Goal: Task Accomplishment & Management: Complete application form

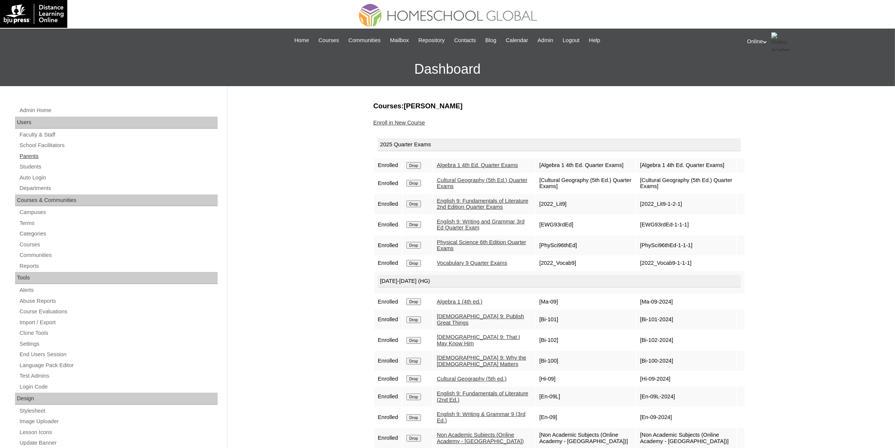
click at [36, 152] on link "Parents" at bounding box center [118, 156] width 199 height 9
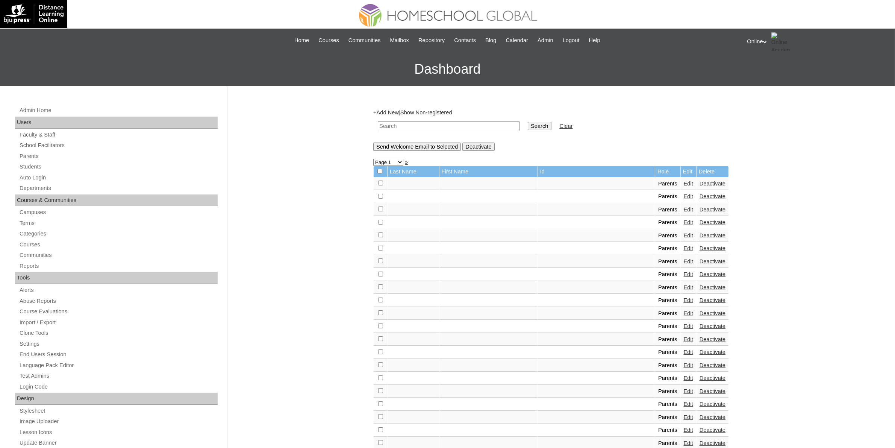
click at [395, 110] on link "Add New" at bounding box center [388, 112] width 22 height 6
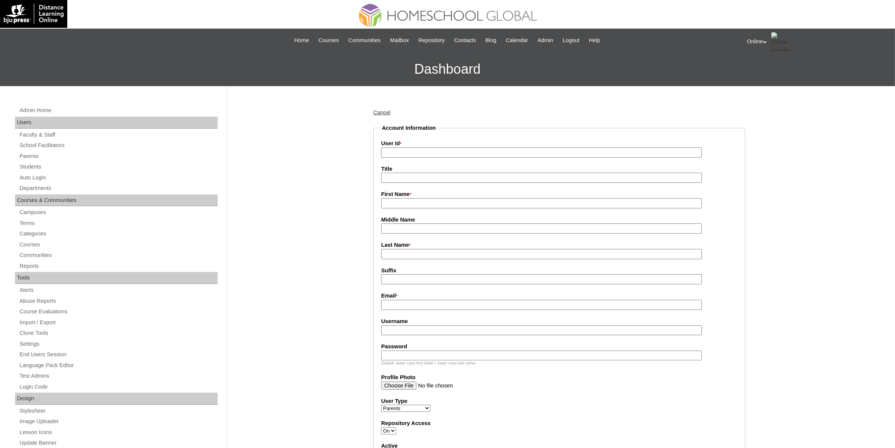
click at [423, 153] on input "User Id *" at bounding box center [541, 152] width 321 height 10
paste input "HGP0261-OACAD2025"
type input "HGP0261-OACAD2025"
click at [415, 205] on input "First Name *" at bounding box center [541, 203] width 321 height 10
paste input "Emmerald Lingasin"
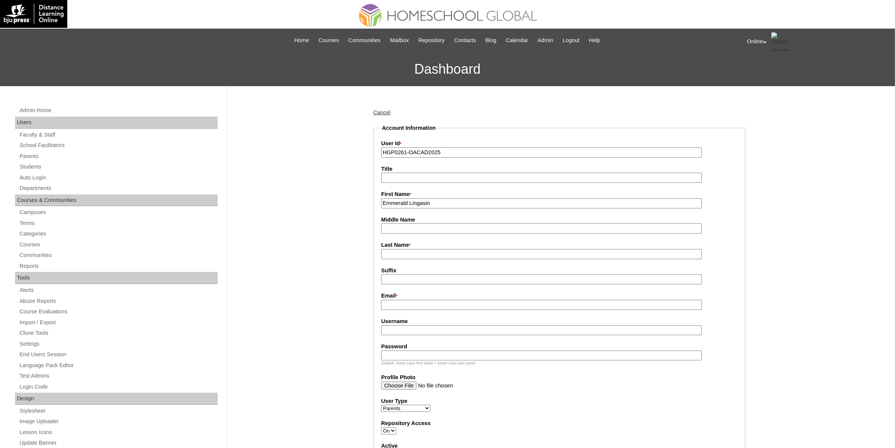
click at [423, 202] on input "Emmerald Lingasin" at bounding box center [541, 203] width 321 height 10
type input "Emmerald"
click at [412, 251] on input "Last Name *" at bounding box center [541, 254] width 321 height 10
paste input "Lingasin"
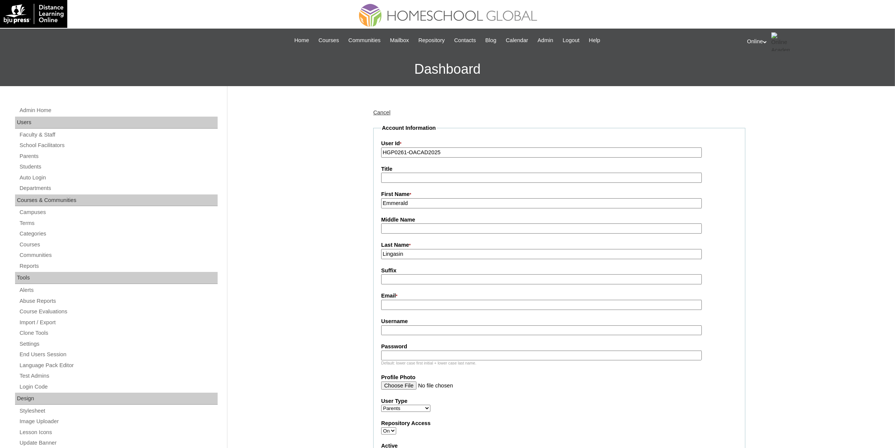
type input "Lingasin"
click at [426, 200] on input "Emmerald" at bounding box center [541, 203] width 321 height 10
type input "Emmerald"
click at [454, 303] on input "Email *" at bounding box center [541, 305] width 321 height 10
paste input "emmlingasin@gmail.com"
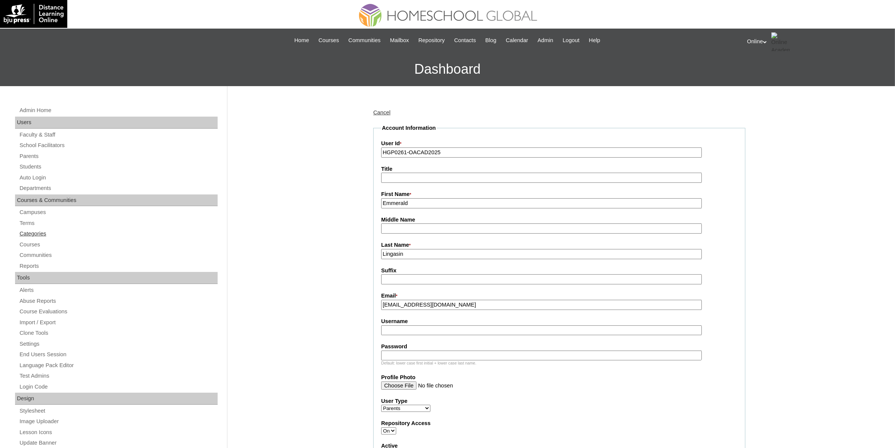
type input "emmlingasin@gmail.com"
click at [456, 279] on input "Suffix" at bounding box center [541, 279] width 321 height 10
click at [439, 325] on input "Username" at bounding box center [541, 330] width 321 height 10
paste input "lingasin2025"
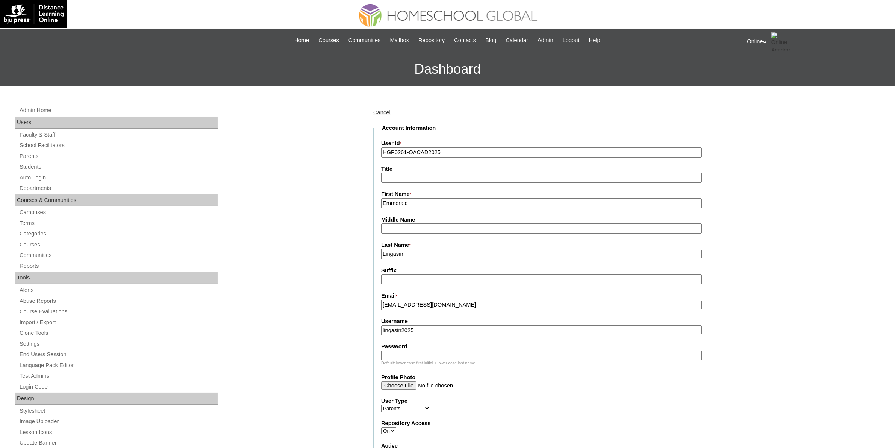
type input "lingasin2025"
click at [444, 350] on input "Password" at bounding box center [541, 355] width 321 height 10
paste input "mKpvEn"
type input "mKpvEn"
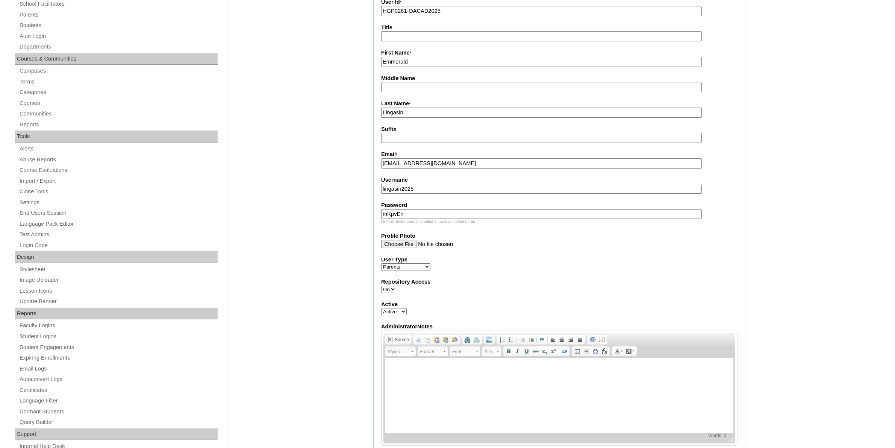
scroll to position [141, 0]
click at [430, 111] on input "Lingasin" at bounding box center [541, 113] width 321 height 10
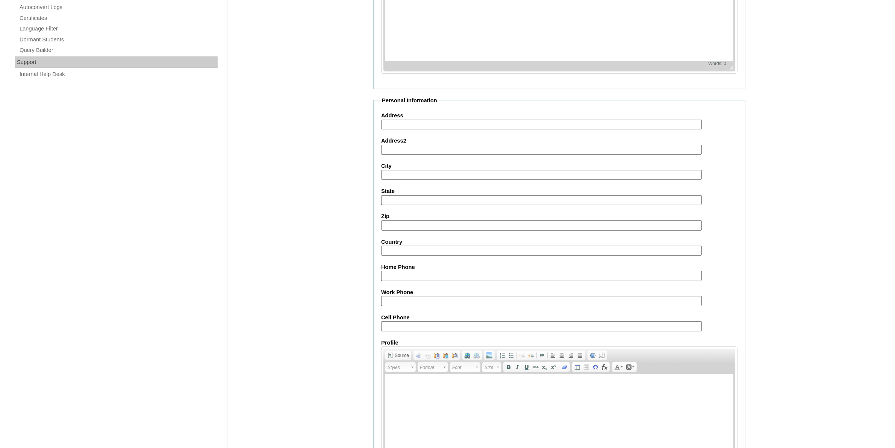
scroll to position [553, 0]
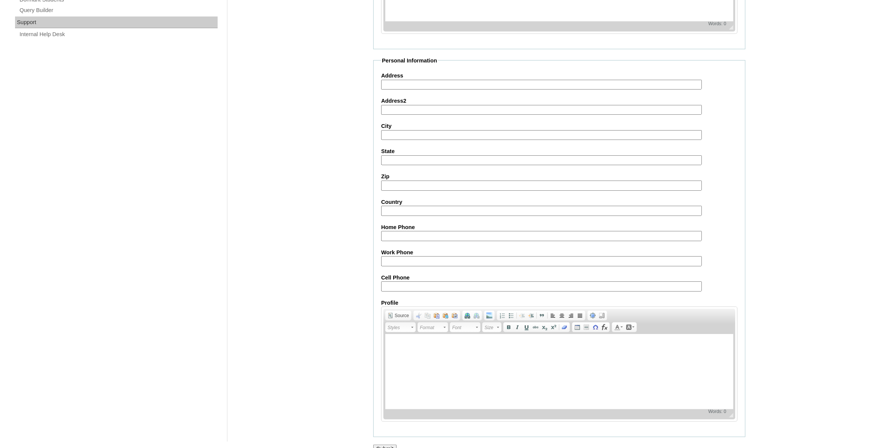
type input "Lingasin (2025)"
click at [390, 444] on input "Submit" at bounding box center [384, 448] width 23 height 8
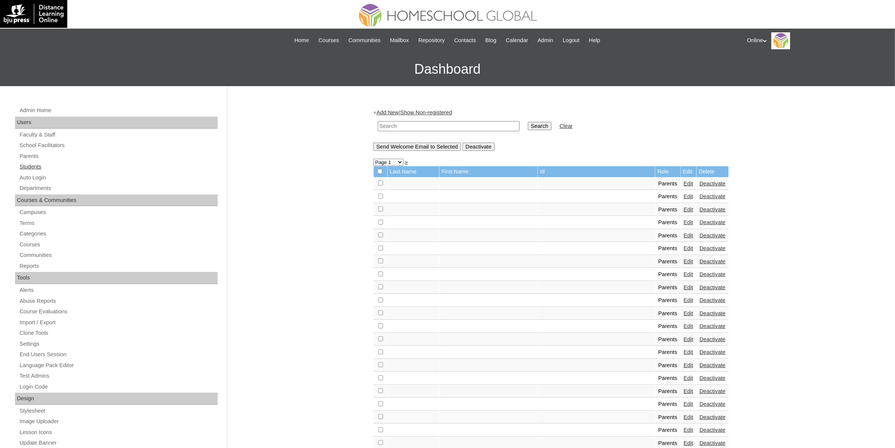
click at [28, 168] on link "Students" at bounding box center [118, 166] width 199 height 9
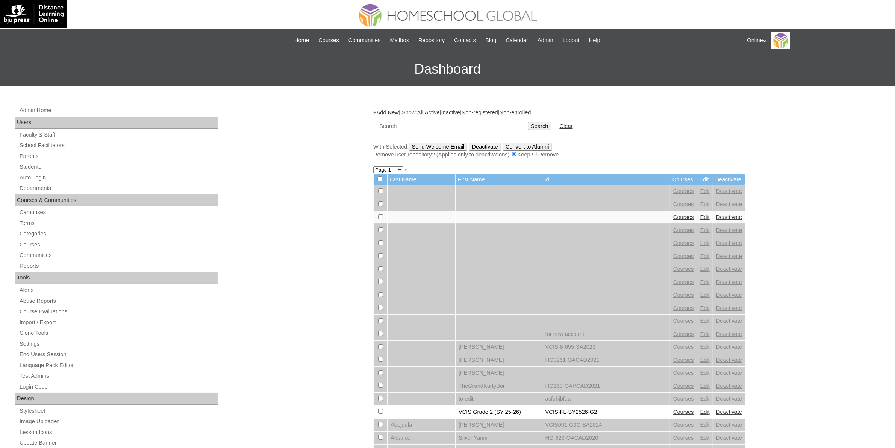
click at [390, 114] on link "Add New" at bounding box center [388, 112] width 22 height 6
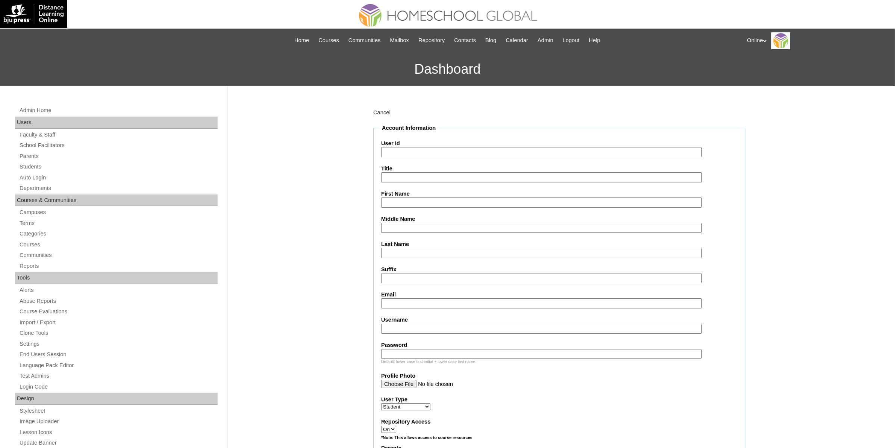
click at [463, 152] on input "User Id" at bounding box center [541, 152] width 321 height 10
paste input "HG315OACAD2025"
type input "HG315OACAD2025"
click at [410, 197] on input "First Name" at bounding box center [541, 202] width 321 height 10
paste input "Sachi Talinao Lingasin _240004402"
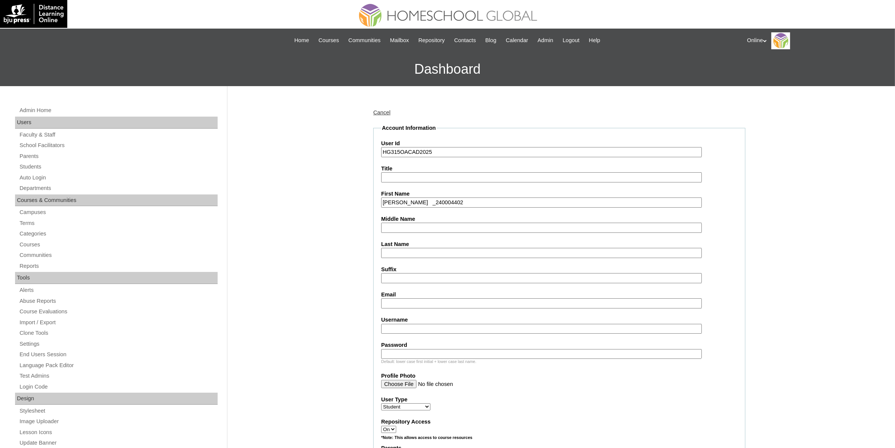
click at [440, 200] on input "Sachi Talinao Lingasin _240004402" at bounding box center [541, 202] width 321 height 10
click at [432, 200] on input "Sachi Talinao Lingasin" at bounding box center [541, 202] width 321 height 10
type input "Sachi Talinao"
click at [420, 249] on input "Last Name" at bounding box center [541, 253] width 321 height 10
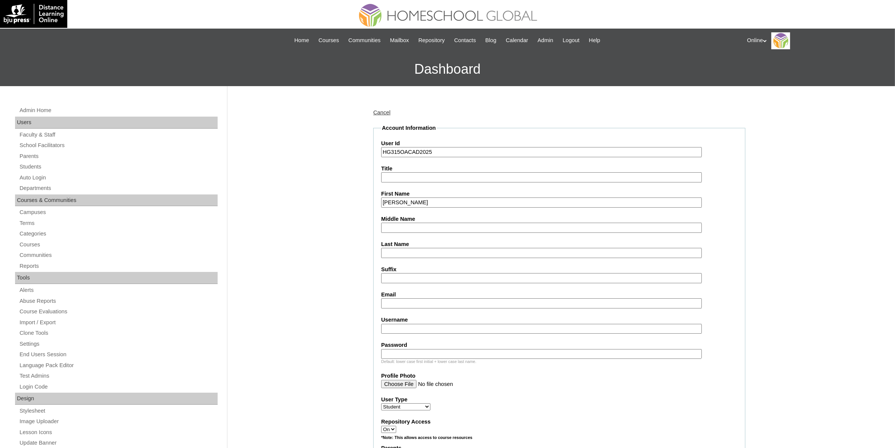
paste input "Lingasin"
type input "Lingasin"
click at [407, 200] on input "Sachi Talinao" at bounding box center [541, 202] width 321 height 10
type input "Sachi"
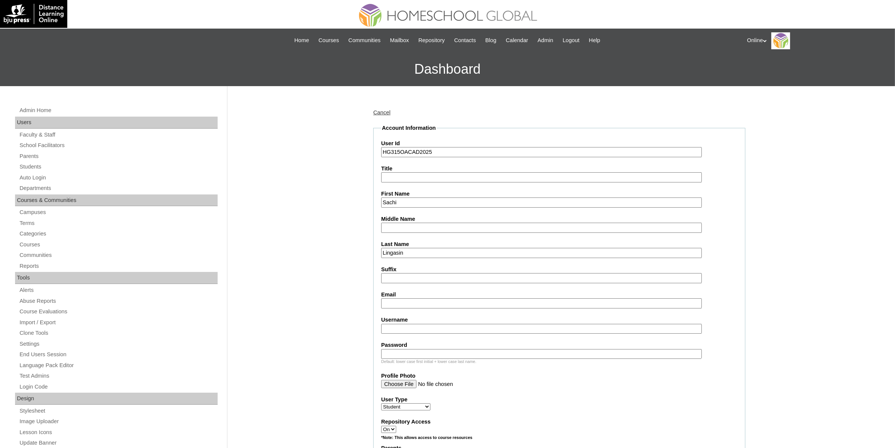
click at [406, 224] on input "Middle Name" at bounding box center [541, 228] width 321 height 10
paste input "Talinao"
type input "Talinao"
click at [420, 202] on input "Sachi" at bounding box center [541, 202] width 321 height 10
type input "Sachi"
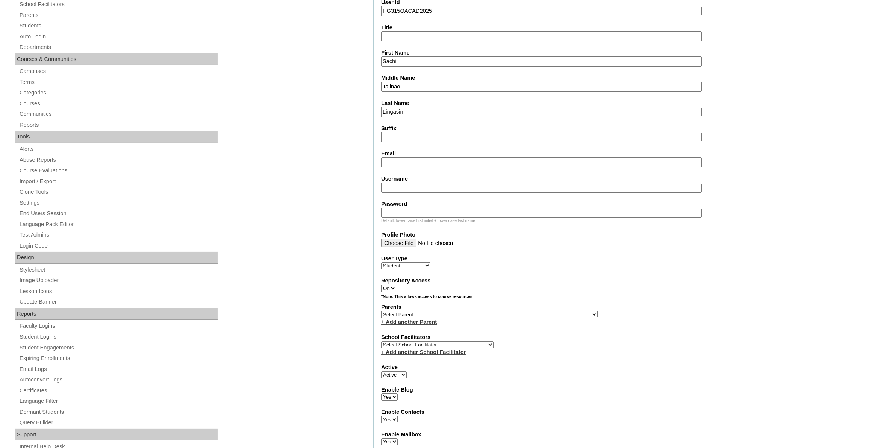
click at [403, 187] on input "Username" at bounding box center [541, 188] width 321 height 10
paste input "sachi.lingasin2025"
type input "sachi.lingasin2025"
click at [403, 208] on input "Password" at bounding box center [541, 213] width 321 height 10
paste input "StrFadeH"
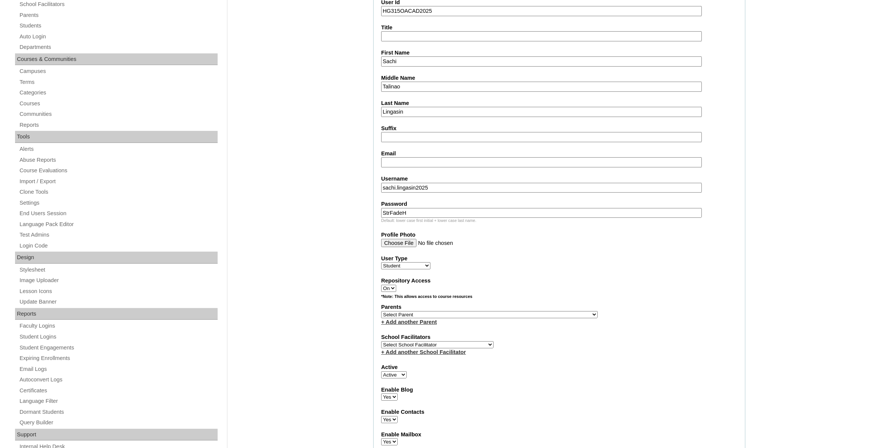
type input "StrFadeH"
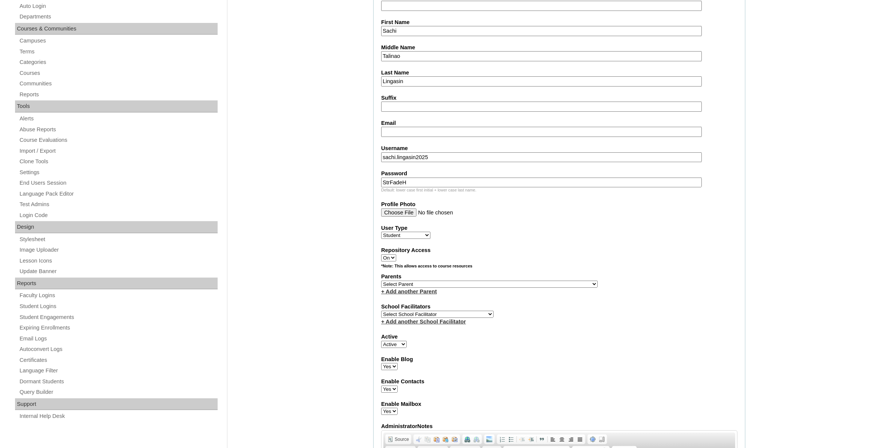
scroll to position [188, 0]
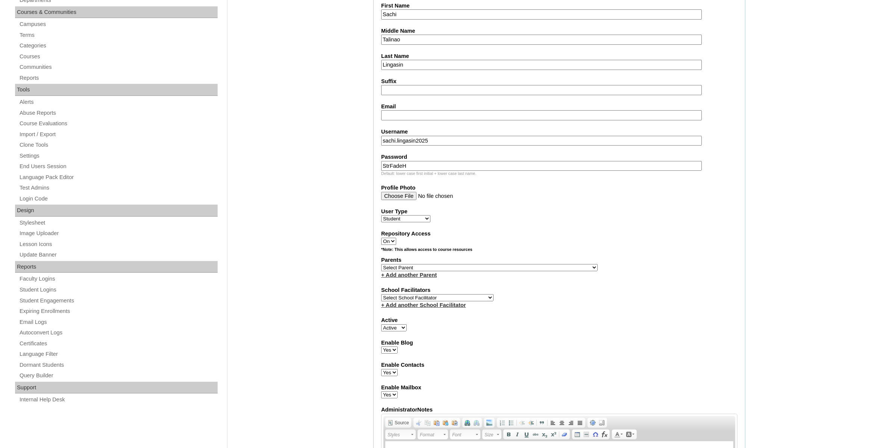
click at [512, 264] on select "Select Parent , , , , , , , , , , , , , , , , , , , , , , , , , , , , , , , , ,…" at bounding box center [489, 267] width 217 height 7
select select "44165"
click at [381, 264] on select "Select Parent , , , , , , , , , , , , , , , , , , , , , , , , , , , , , , , , ,…" at bounding box center [489, 267] width 217 height 7
click at [431, 294] on select "Select School Facilitator Norman Añain Ruffa Abadijas Mary Abella Gloryfe Abion…" at bounding box center [437, 297] width 112 height 7
select select "43686"
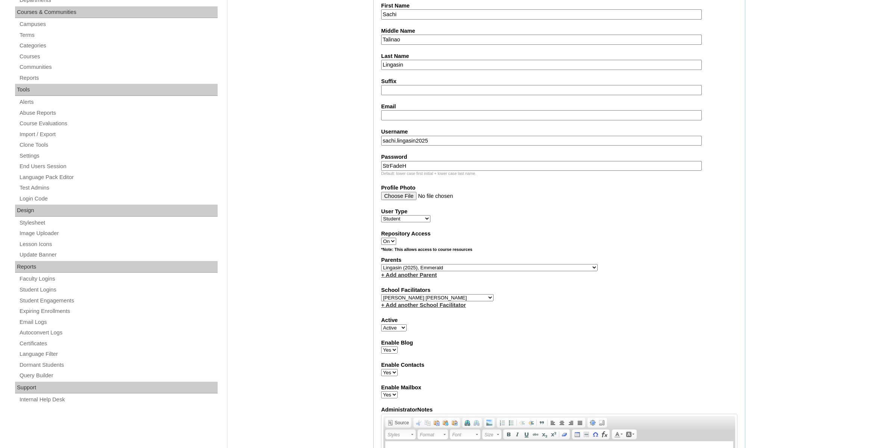
click at [381, 294] on select "Select School Facilitator Norman Añain Ruffa Abadijas Mary Abella Gloryfe Abion…" at bounding box center [437, 297] width 112 height 7
click at [792, 316] on div "Admin Home Users Faculty & Staff School Facilitators Parents Students Auto Logi…" at bounding box center [447, 422] width 895 height 1049
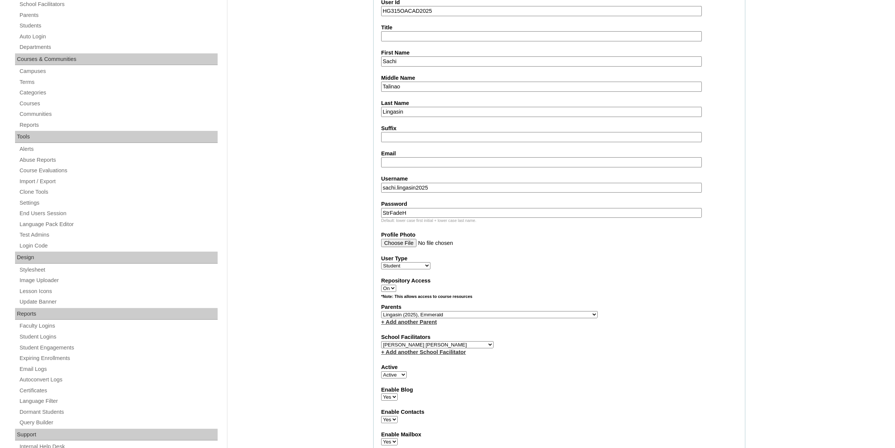
scroll to position [94, 0]
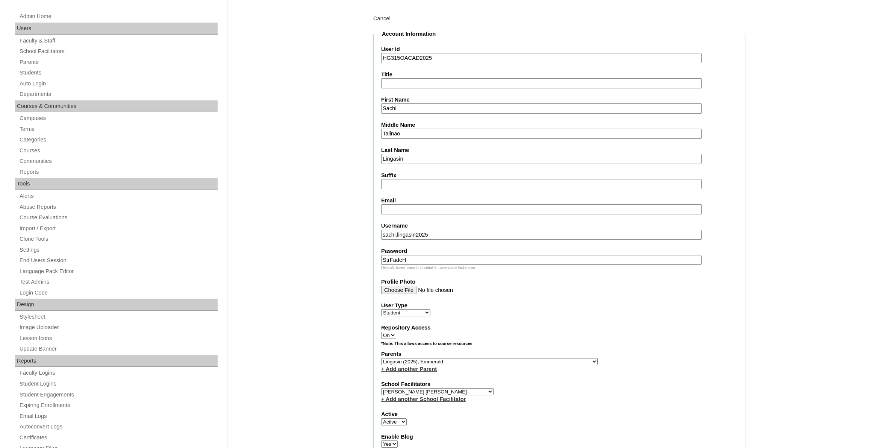
click at [495, 207] on input "Email" at bounding box center [541, 209] width 321 height 10
paste input "emmlingasin@gmail.com"
type input "emmlingasin@gmail.com"
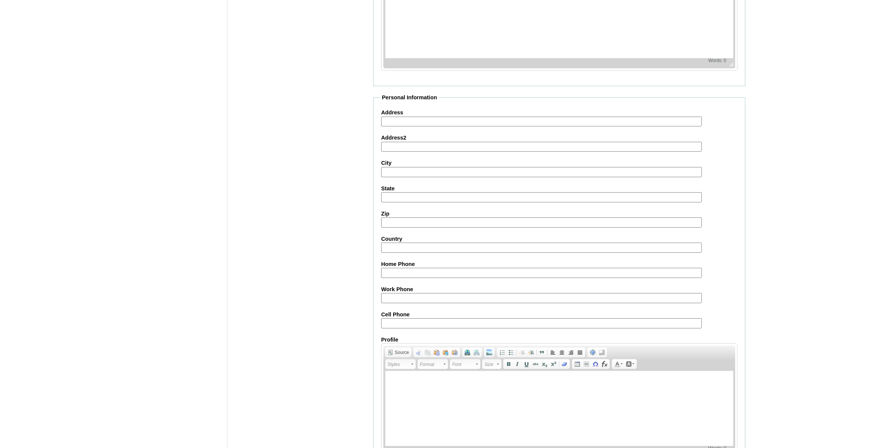
scroll to position [680, 0]
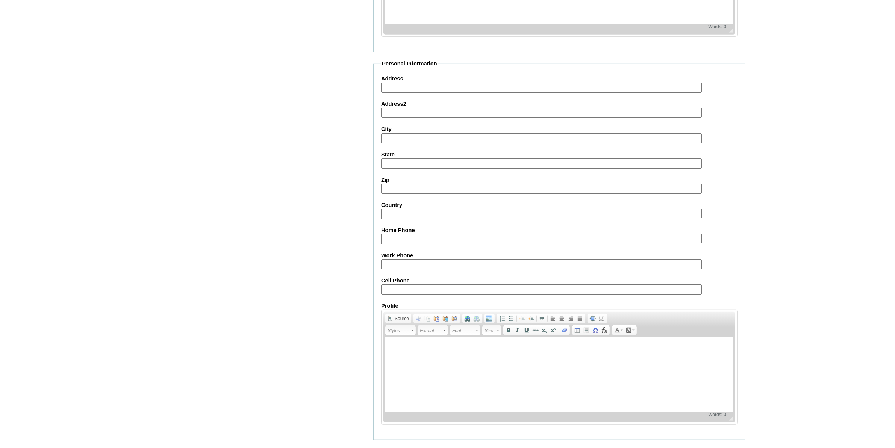
click at [390, 447] on input "Submit" at bounding box center [384, 451] width 23 height 8
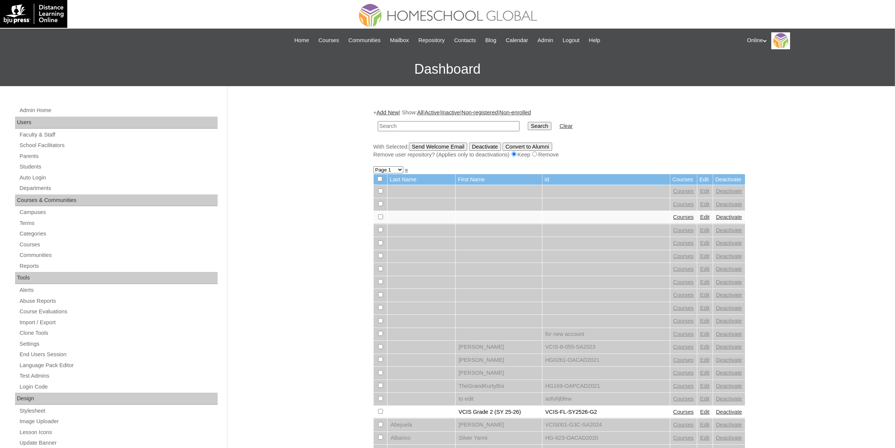
click at [424, 126] on input "text" at bounding box center [449, 126] width 142 height 10
paste input "HG315OACAD2025"
type input "HG315OACAD2025"
click at [528, 127] on input "Search" at bounding box center [539, 126] width 23 height 8
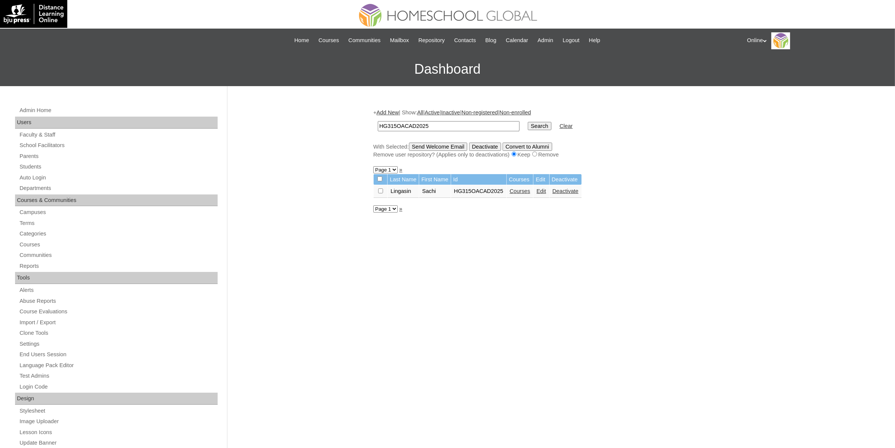
click at [522, 190] on link "Courses" at bounding box center [520, 191] width 21 height 6
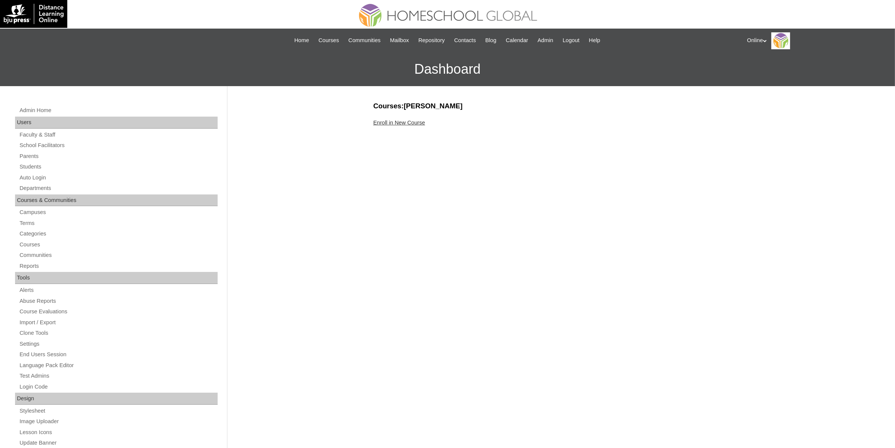
click at [415, 123] on link "Enroll in New Course" at bounding box center [399, 123] width 52 height 6
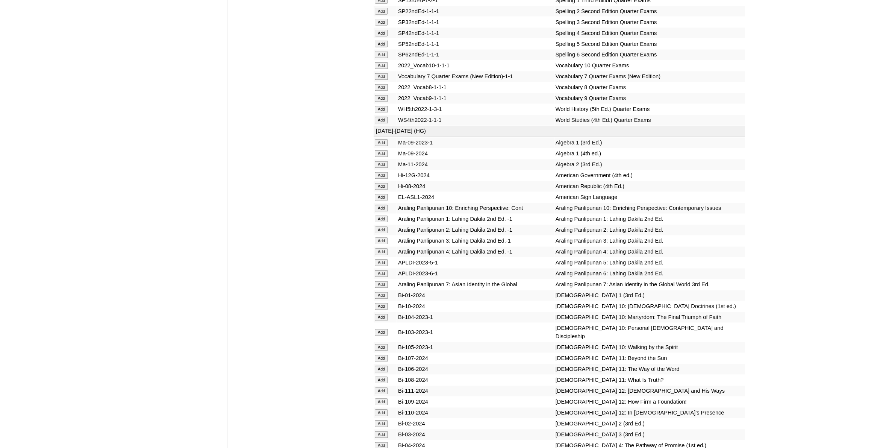
scroll to position [1833, 0]
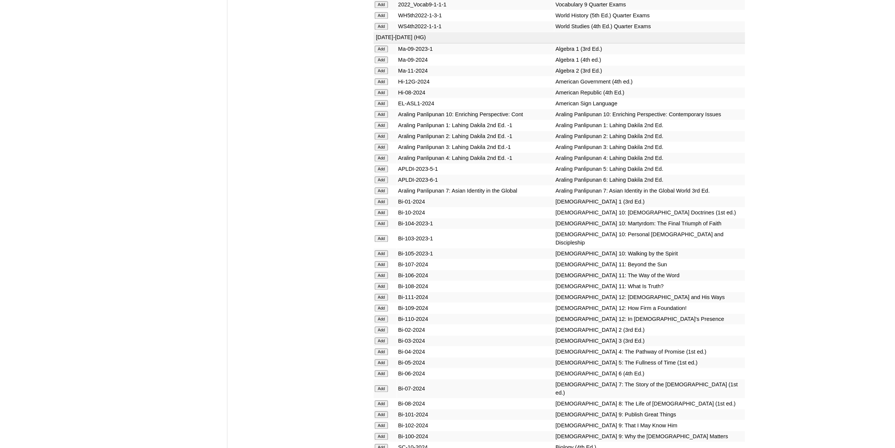
click at [385, 209] on input "Add" at bounding box center [381, 212] width 13 height 7
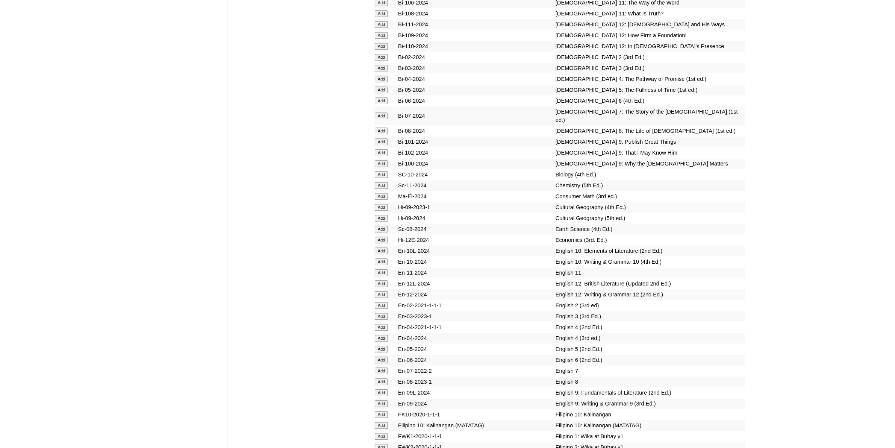
scroll to position [2162, 0]
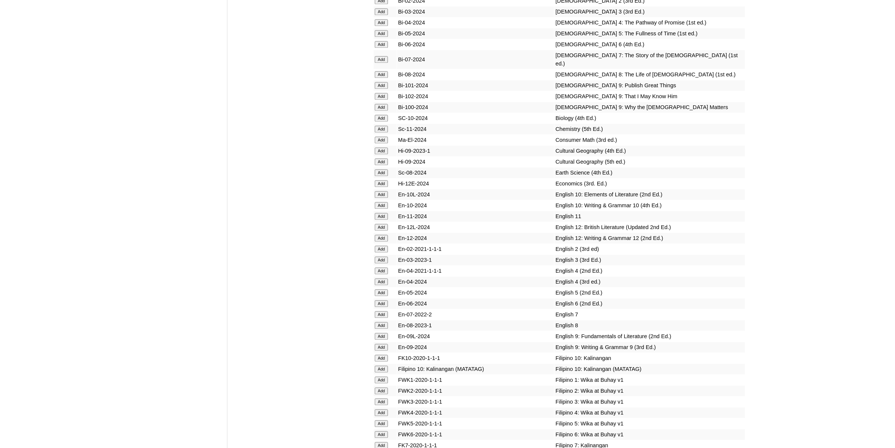
click at [380, 191] on input "Add" at bounding box center [381, 194] width 13 height 7
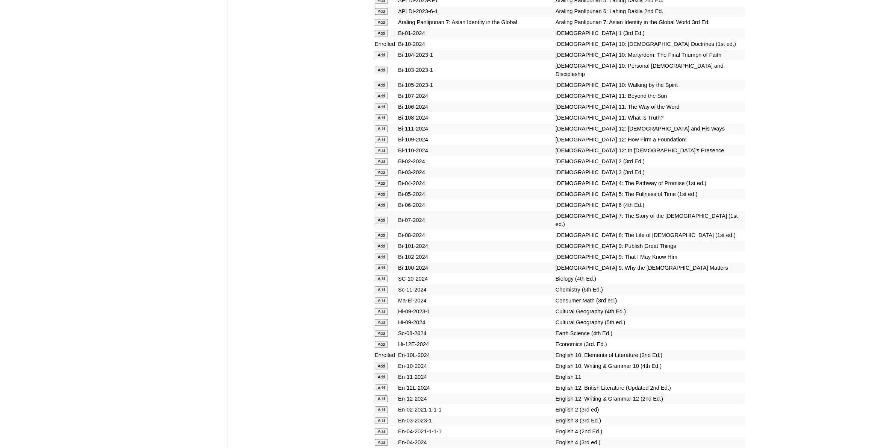
scroll to position [2068, 0]
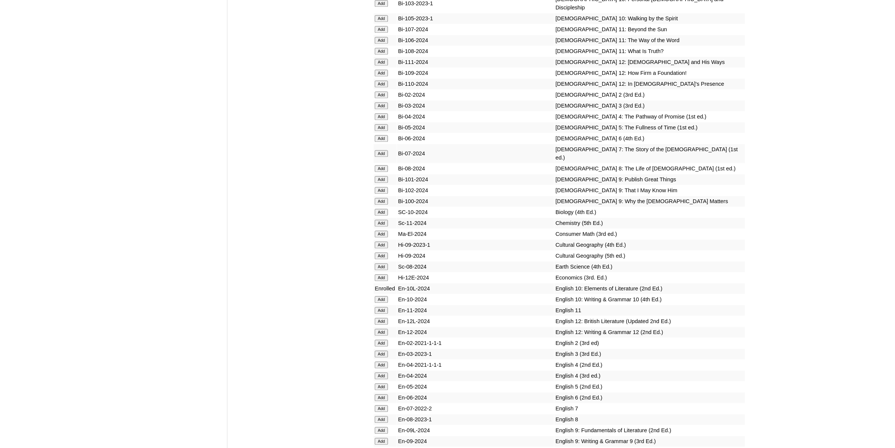
click at [383, 296] on input "Add" at bounding box center [381, 299] width 13 height 7
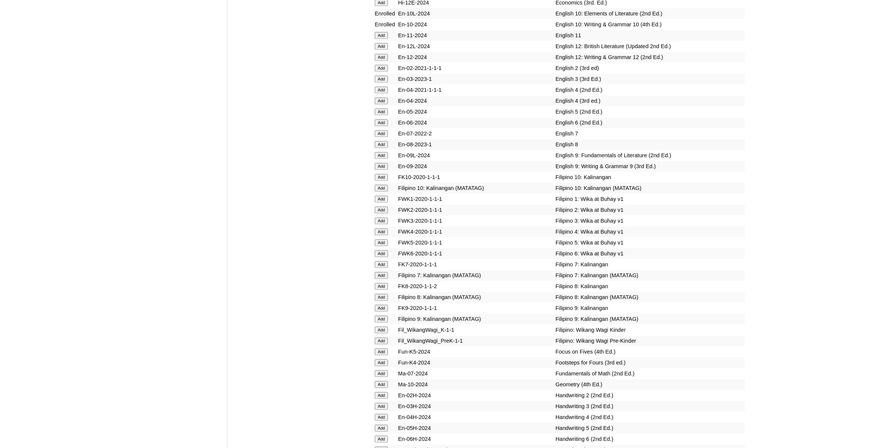
scroll to position [2397, 0]
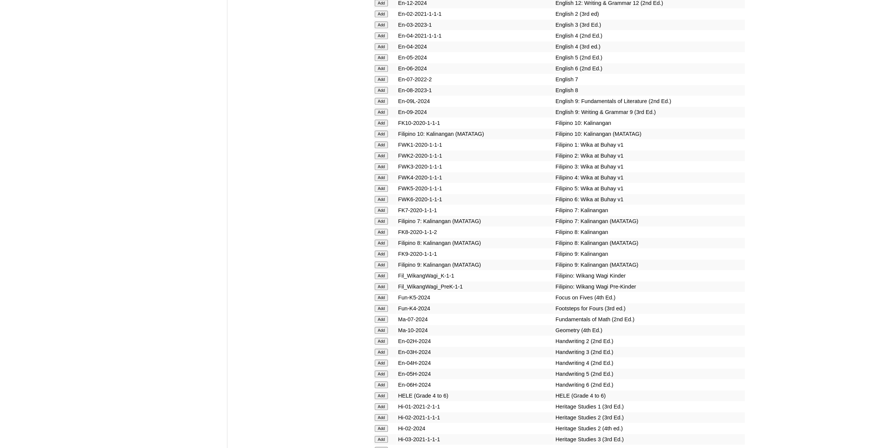
click at [382, 327] on input "Add" at bounding box center [381, 330] width 13 height 7
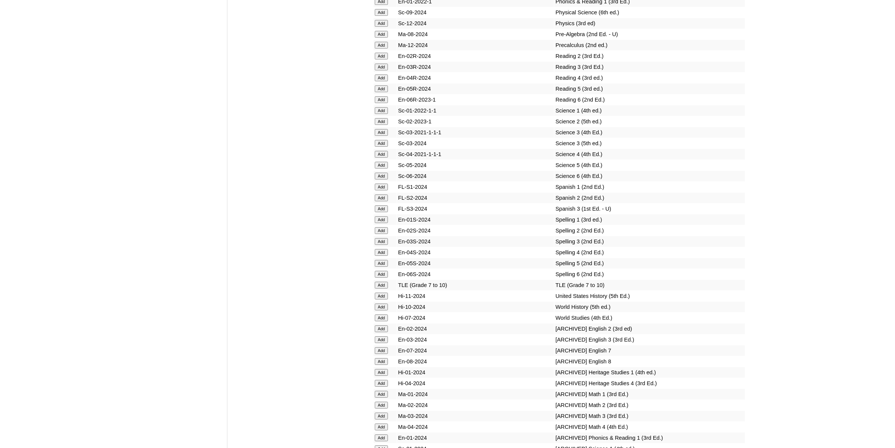
scroll to position [3149, 0]
click at [388, 303] on input "Add" at bounding box center [381, 306] width 13 height 7
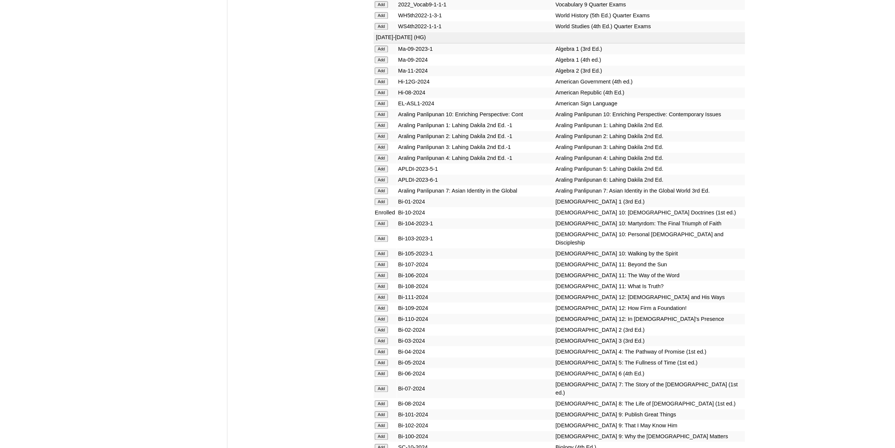
scroll to position [1927, 0]
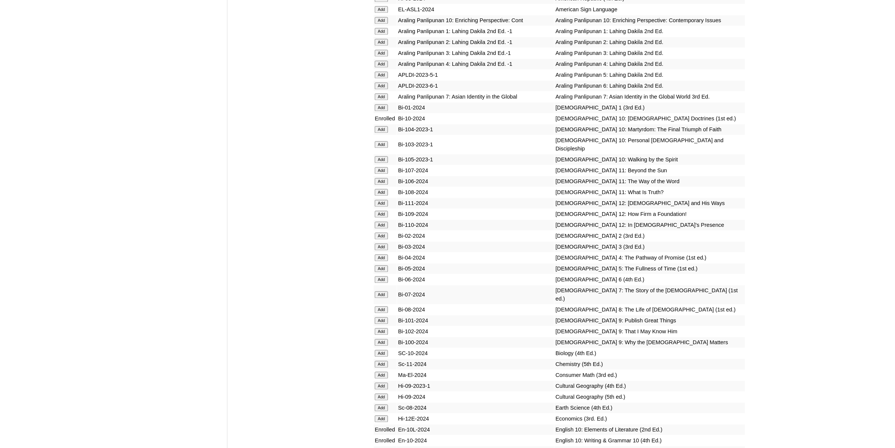
click at [382, 350] on input "Add" at bounding box center [381, 353] width 13 height 7
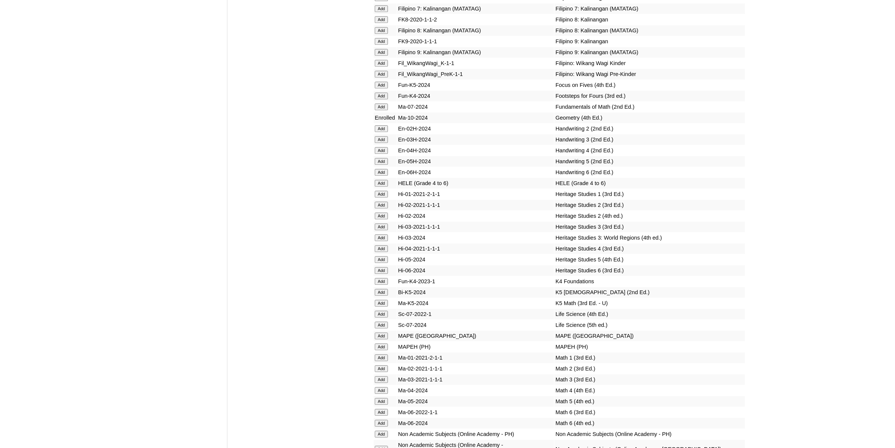
scroll to position [2632, 0]
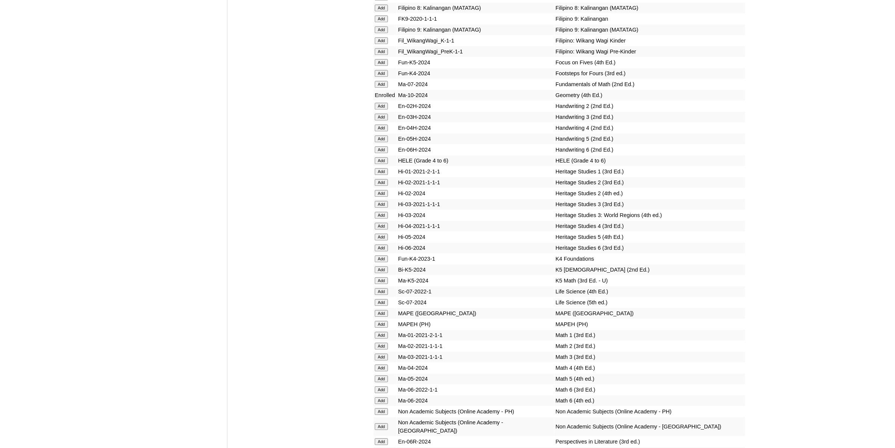
click at [385, 423] on input "Add" at bounding box center [381, 426] width 13 height 7
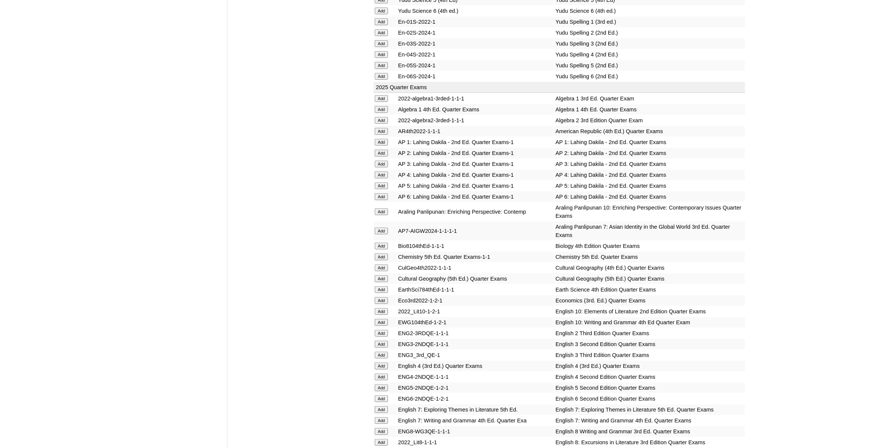
scroll to position [705, 0]
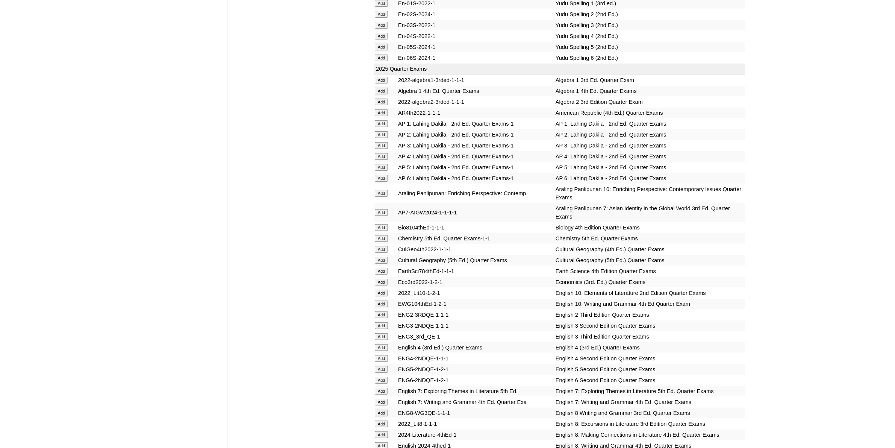
click at [382, 290] on input "Add" at bounding box center [381, 293] width 13 height 7
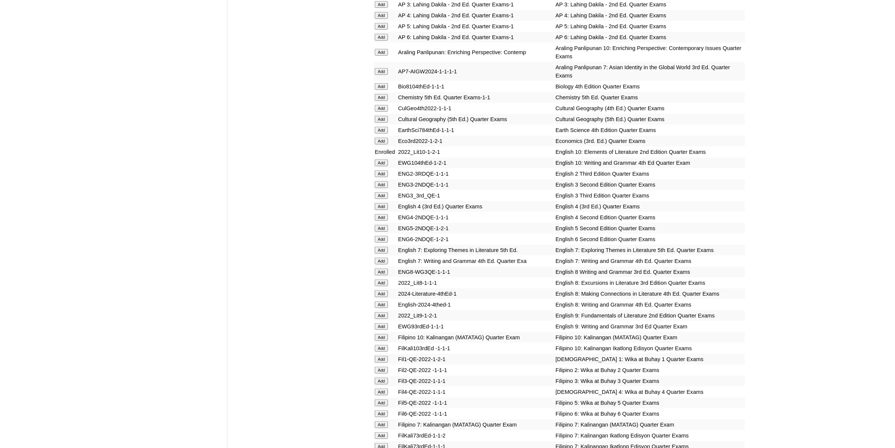
scroll to position [799, 0]
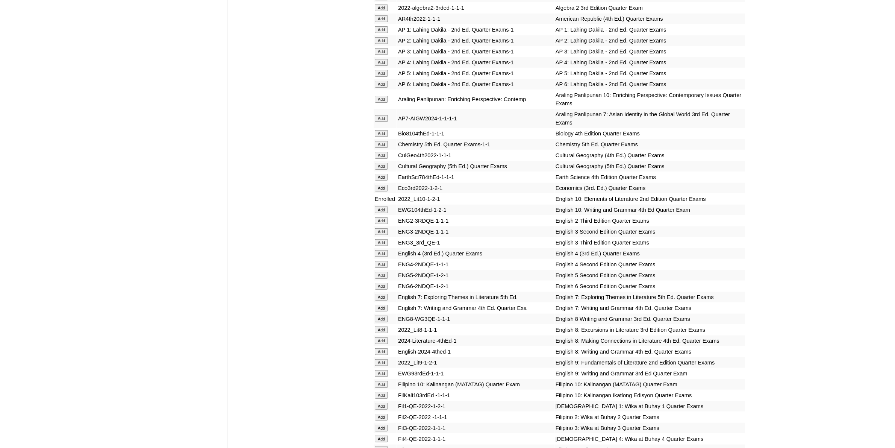
click at [386, 206] on input "Add" at bounding box center [381, 209] width 13 height 7
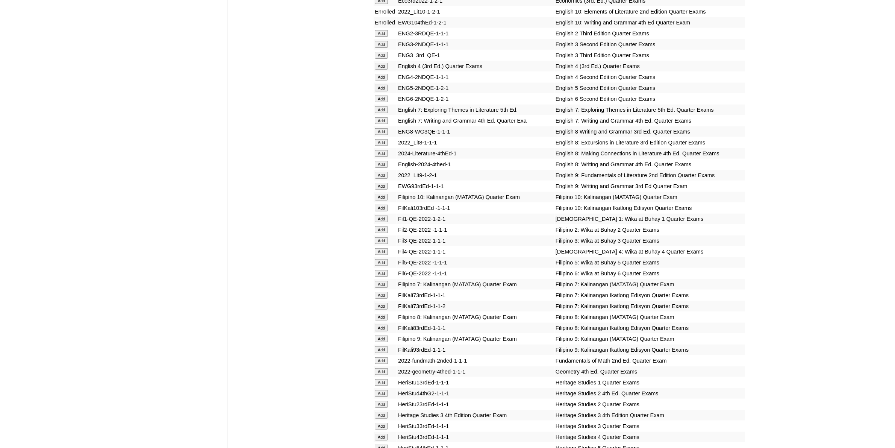
scroll to position [987, 0]
click at [383, 367] on input "Add" at bounding box center [381, 370] width 13 height 7
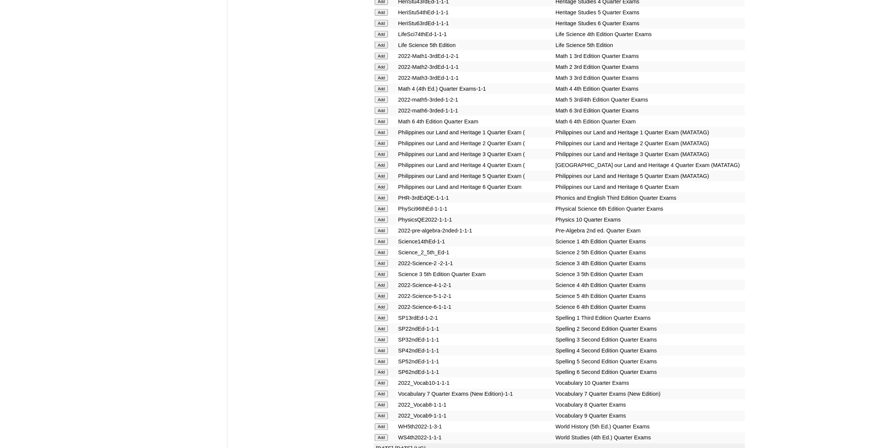
scroll to position [1504, 0]
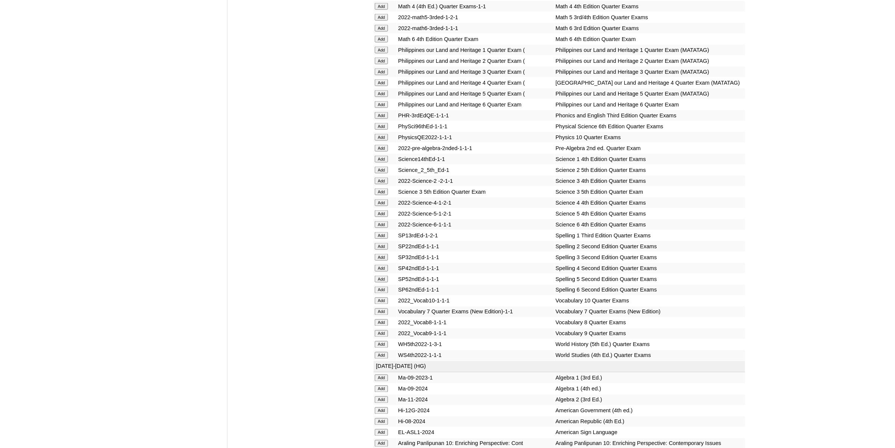
click at [386, 341] on input "Add" at bounding box center [381, 344] width 13 height 7
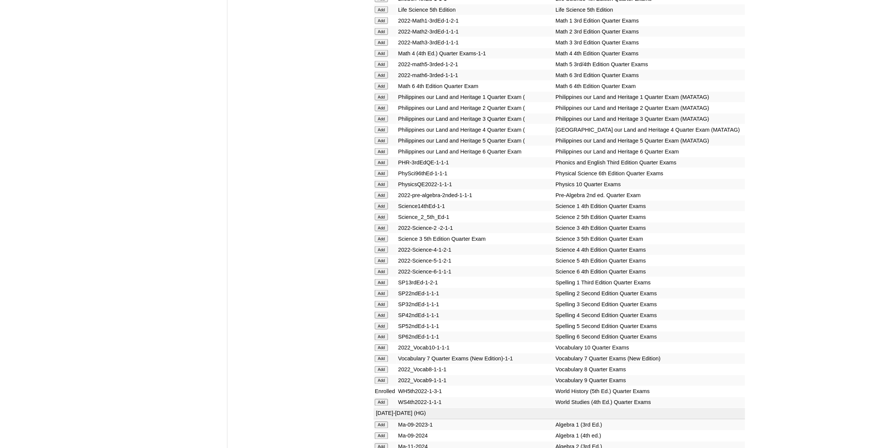
scroll to position [1598, 0]
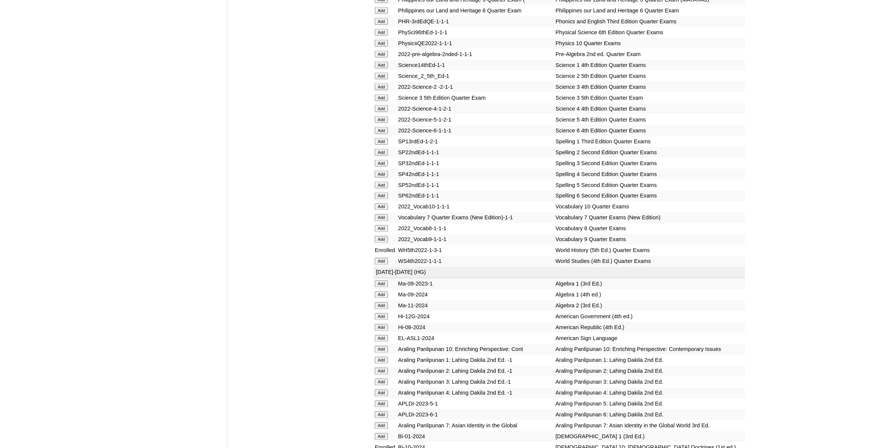
click at [383, 203] on input "Add" at bounding box center [381, 206] width 13 height 7
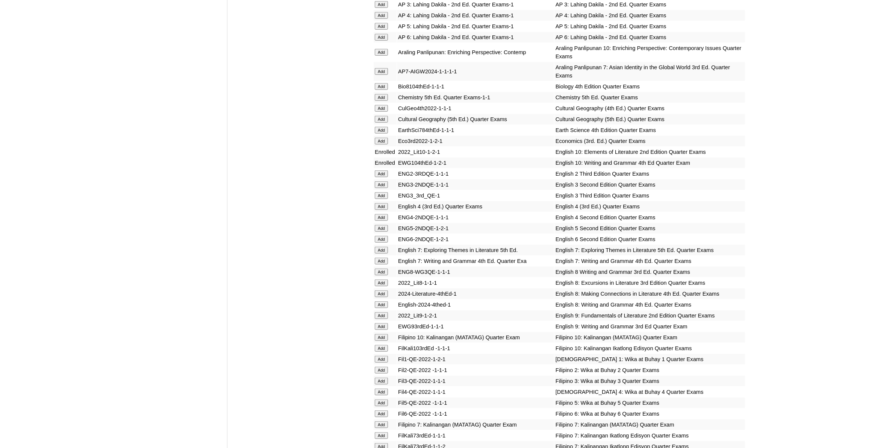
scroll to position [705, 0]
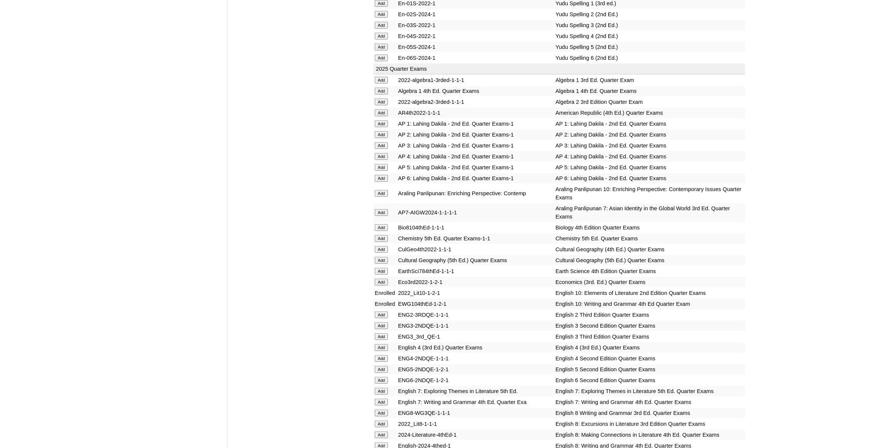
click at [379, 224] on input "Add" at bounding box center [381, 227] width 13 height 7
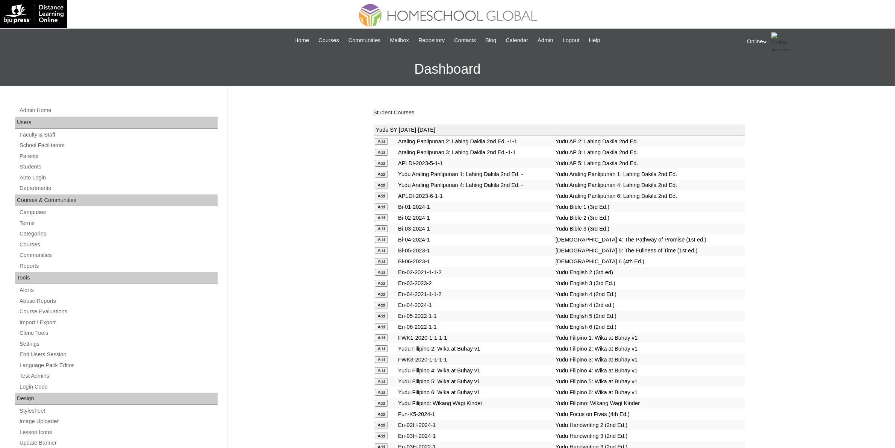
click at [401, 109] on link "Student Courses" at bounding box center [393, 112] width 41 height 6
